Goal: Check status: Check status

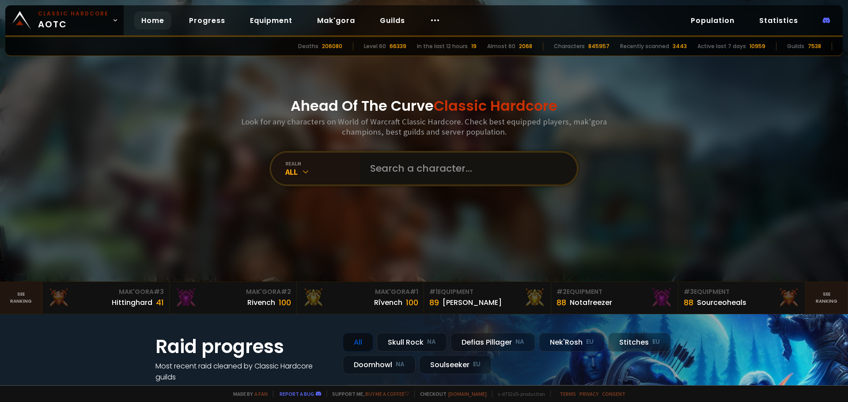
click at [398, 163] on input "text" at bounding box center [465, 169] width 201 height 32
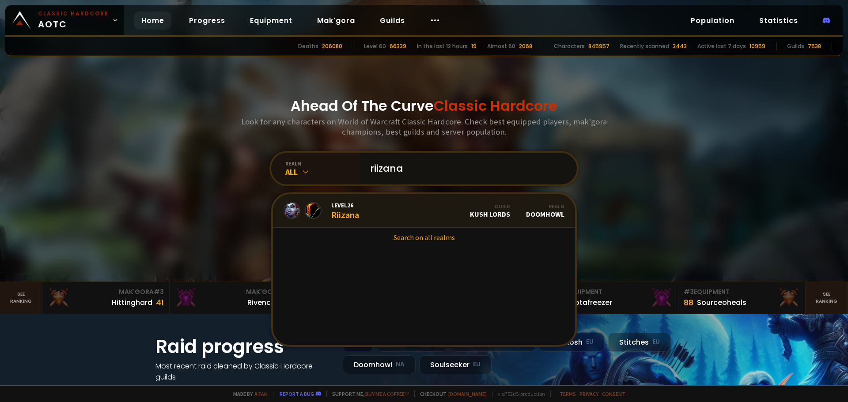
type input "riizana"
click at [367, 213] on link "Level 26 Riizana Guild Kush Lords Realm Doomhowl" at bounding box center [424, 211] width 302 height 34
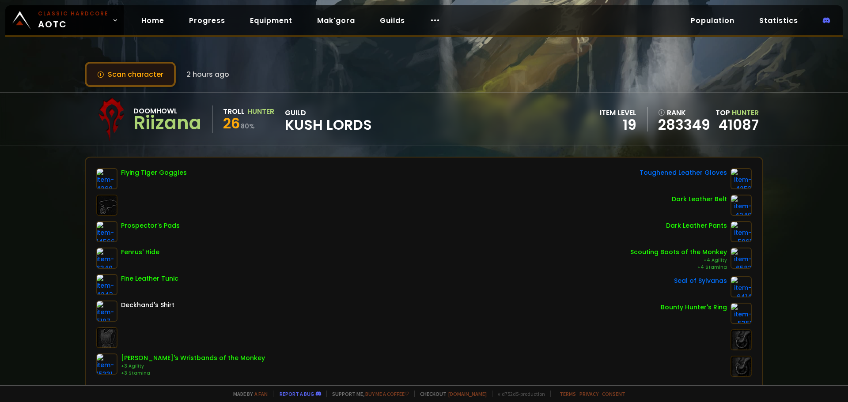
click at [154, 78] on button "Scan character" at bounding box center [130, 74] width 91 height 25
click at [121, 71] on button "Scan character" at bounding box center [130, 74] width 91 height 25
click at [135, 72] on button "Scan character" at bounding box center [130, 74] width 91 height 25
